Goal: Navigation & Orientation: Find specific page/section

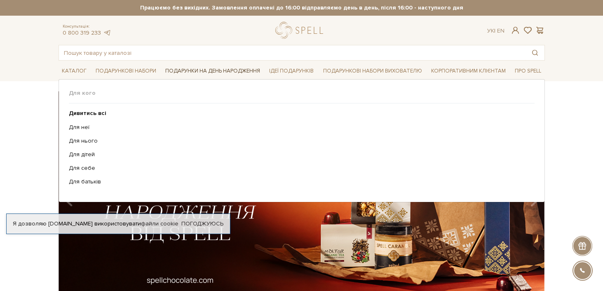
click at [227, 70] on link "Подарунки на День народження" at bounding box center [212, 71] width 101 height 13
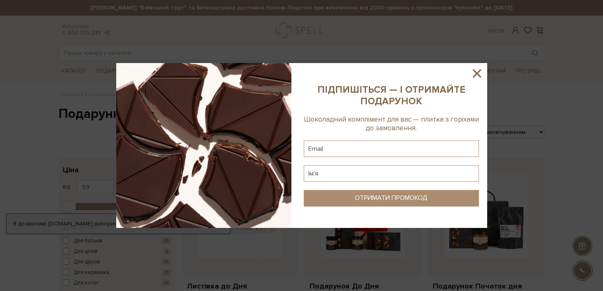
click at [475, 71] on icon at bounding box center [477, 73] width 8 height 8
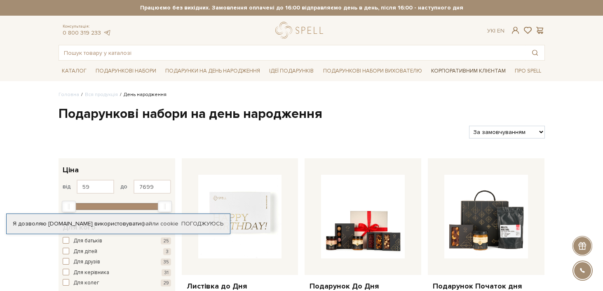
click at [489, 69] on link "Корпоративним клієнтам" at bounding box center [468, 71] width 81 height 14
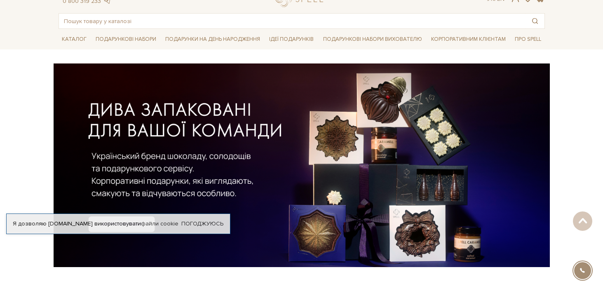
scroll to position [27, 0]
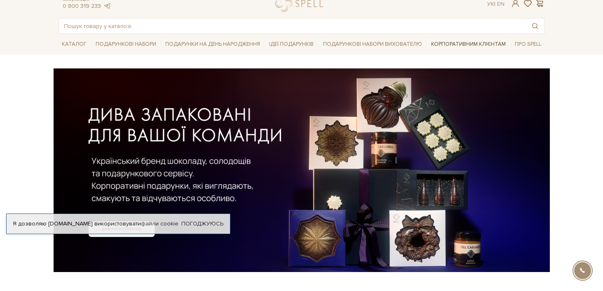
click at [474, 41] on link "Корпоративним клієнтам" at bounding box center [468, 44] width 81 height 14
